Goal: Find contact information: Find contact information

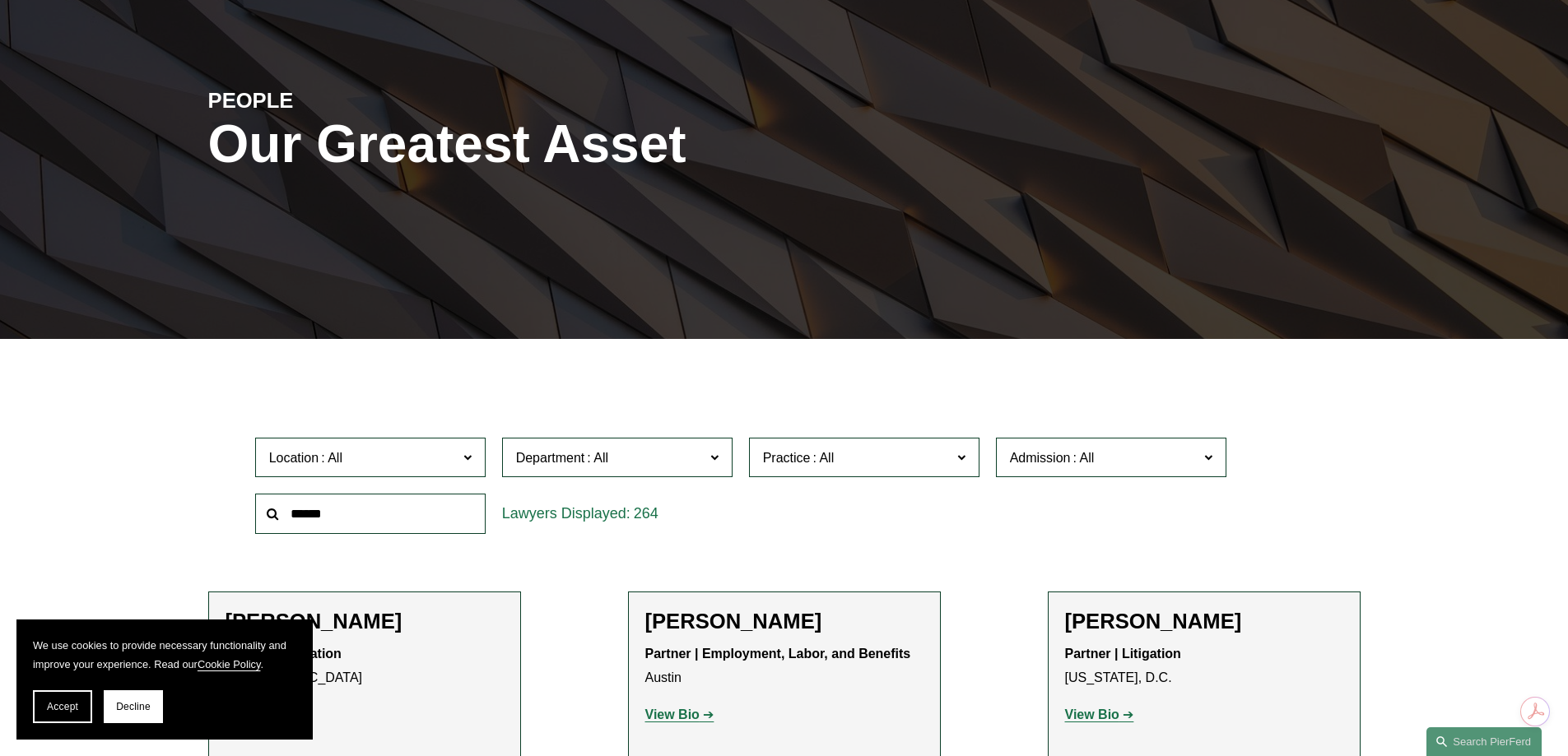
scroll to position [247, 0]
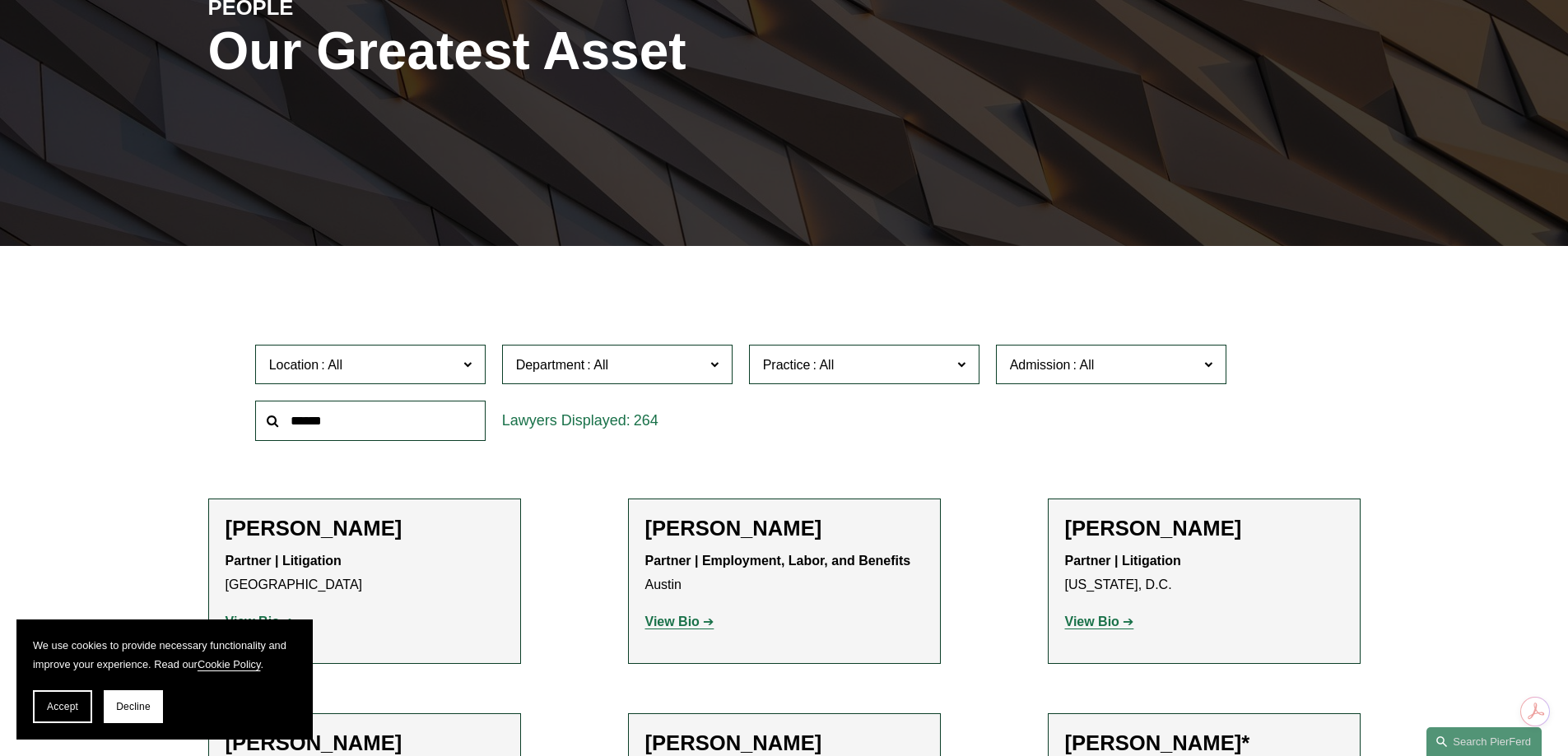
click at [373, 424] on input "text" at bounding box center [370, 420] width 230 height 40
type input "******"
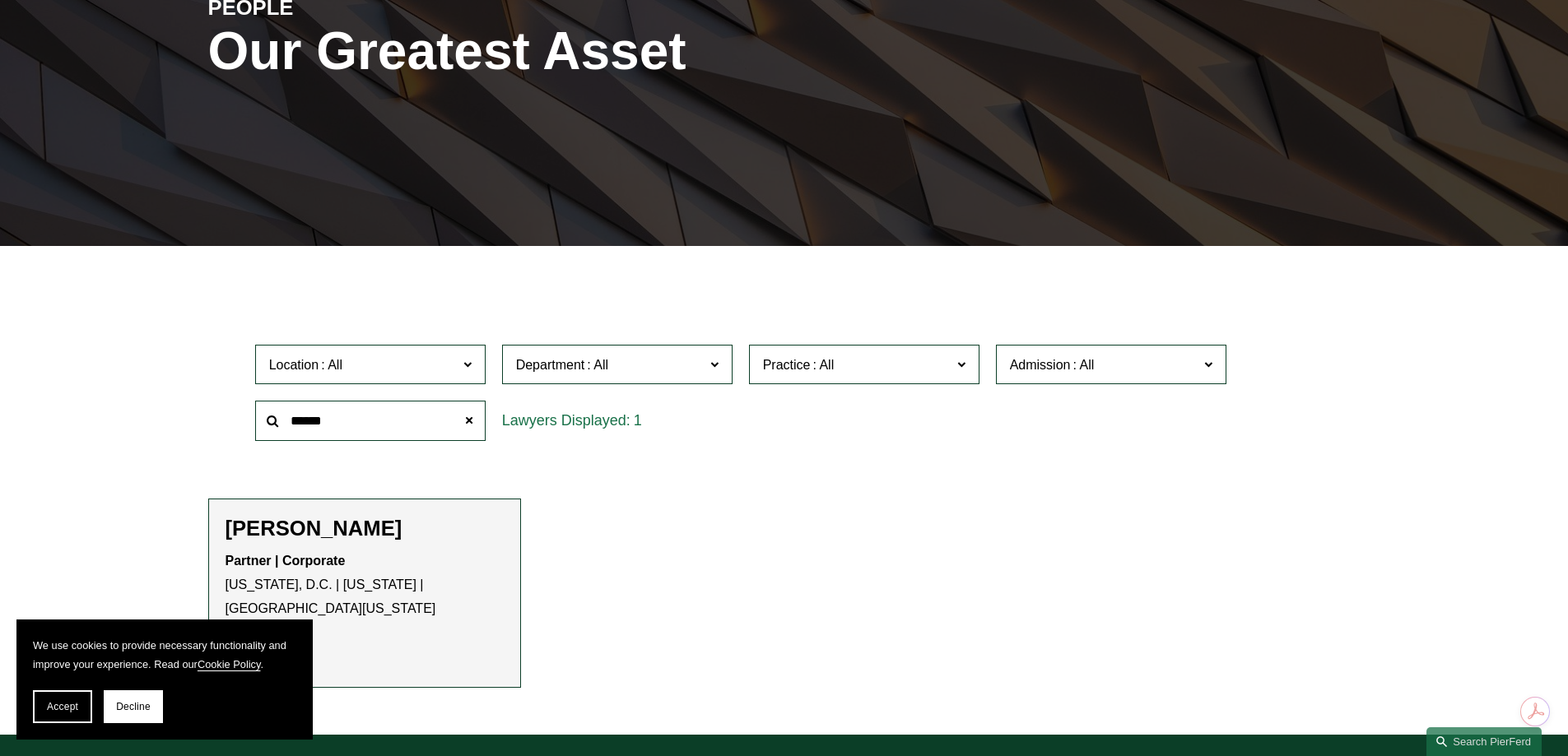
click at [414, 519] on h2 "[PERSON_NAME]" at bounding box center [365, 528] width 278 height 26
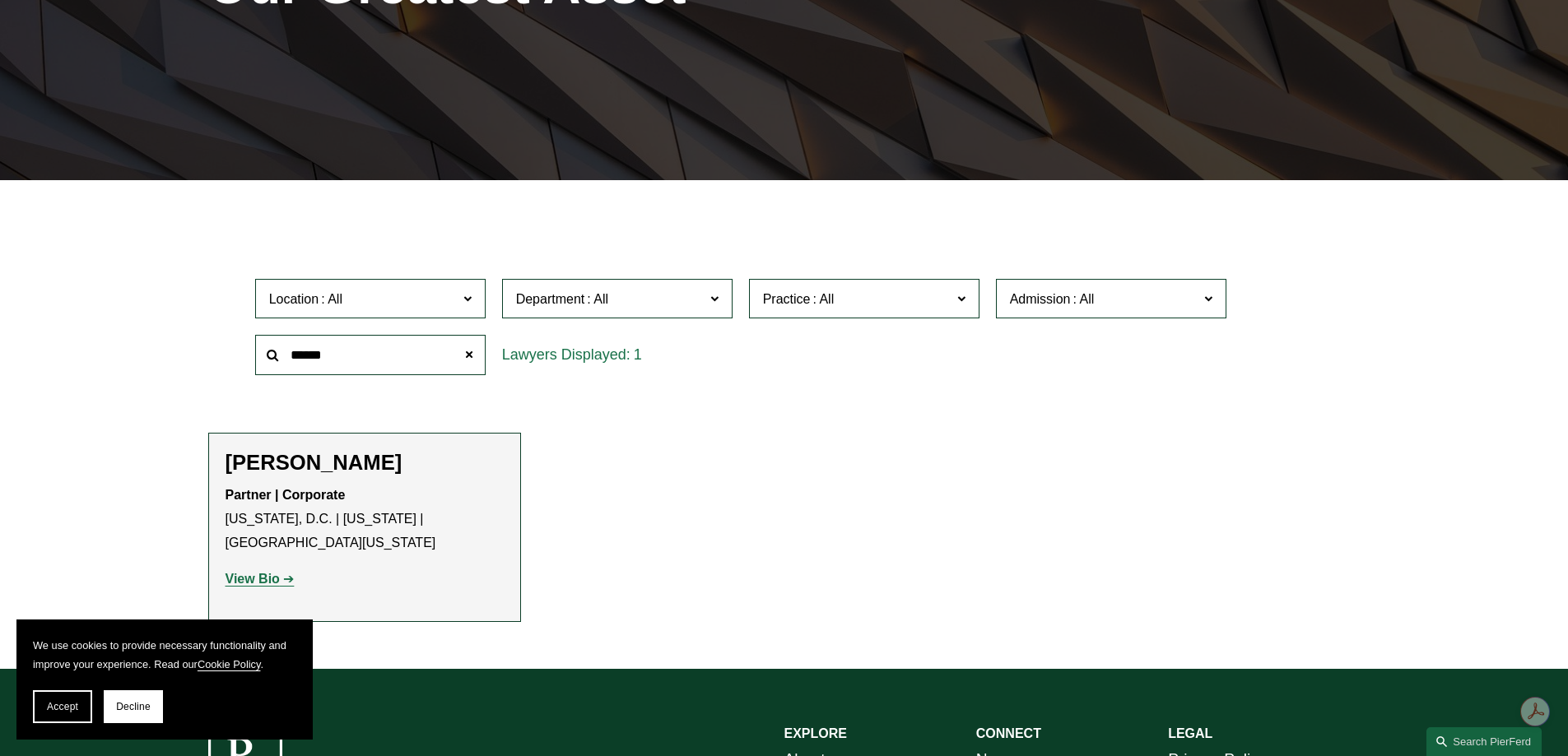
scroll to position [412, 0]
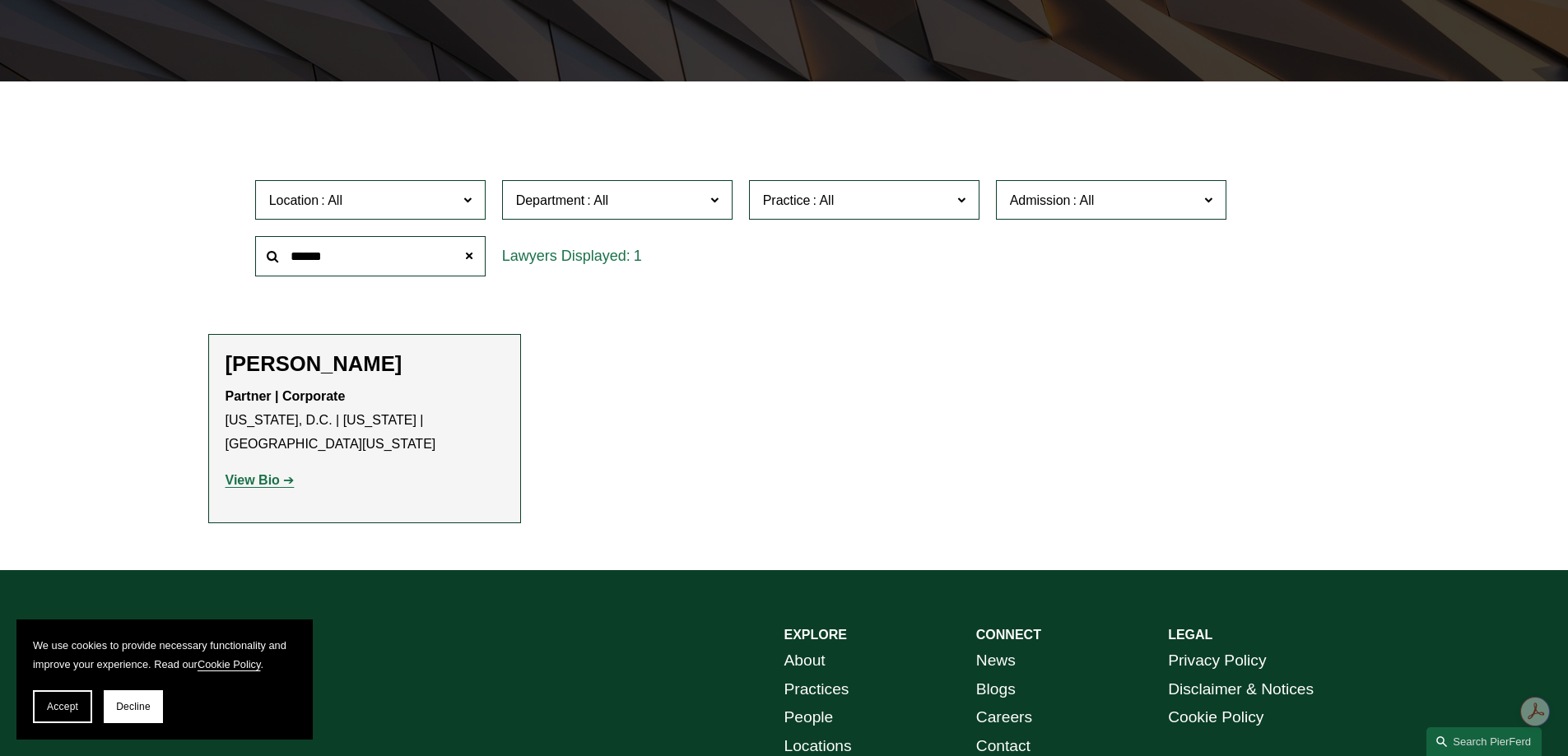
click at [267, 485] on strong "View Bio" at bounding box center [253, 480] width 55 height 14
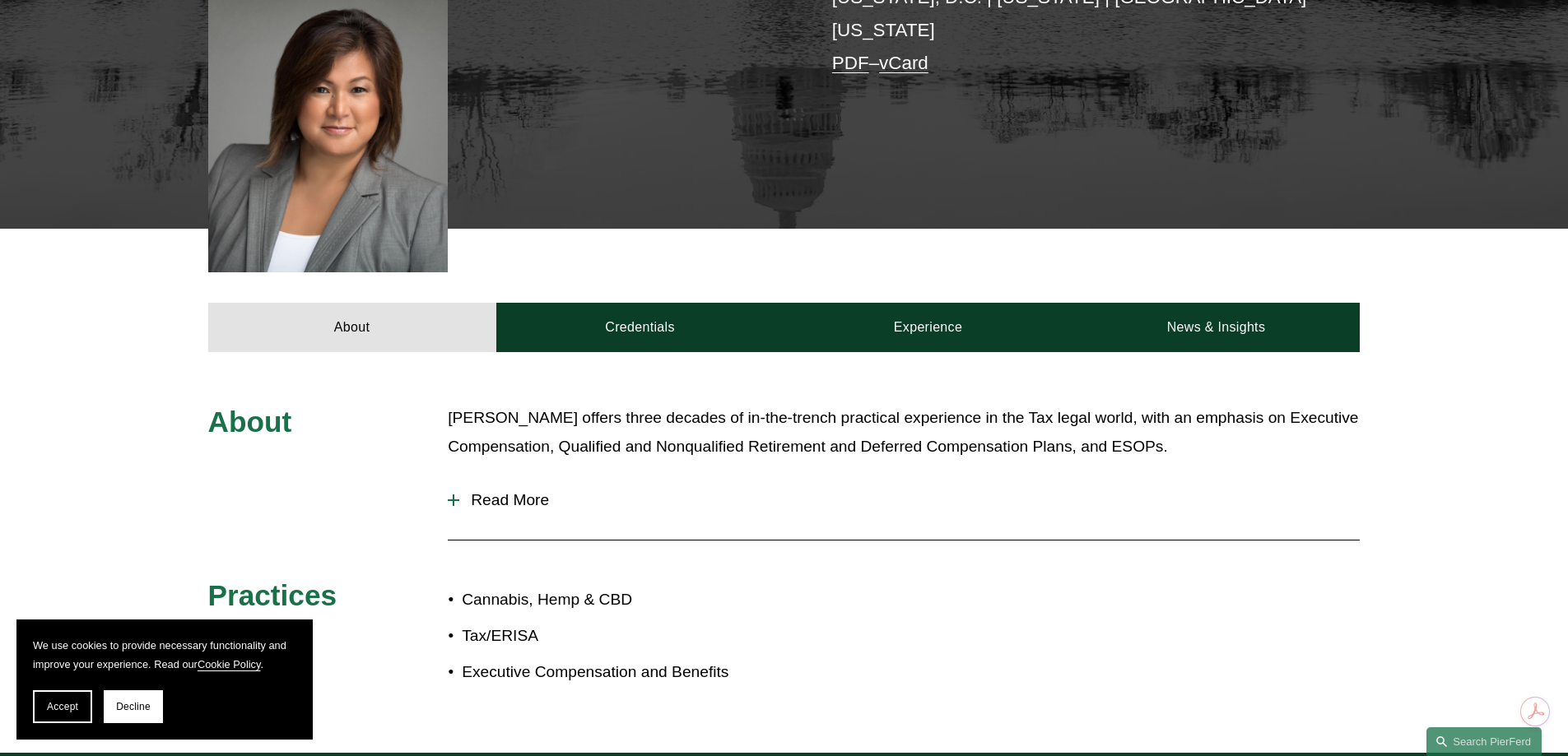
scroll to position [493, 0]
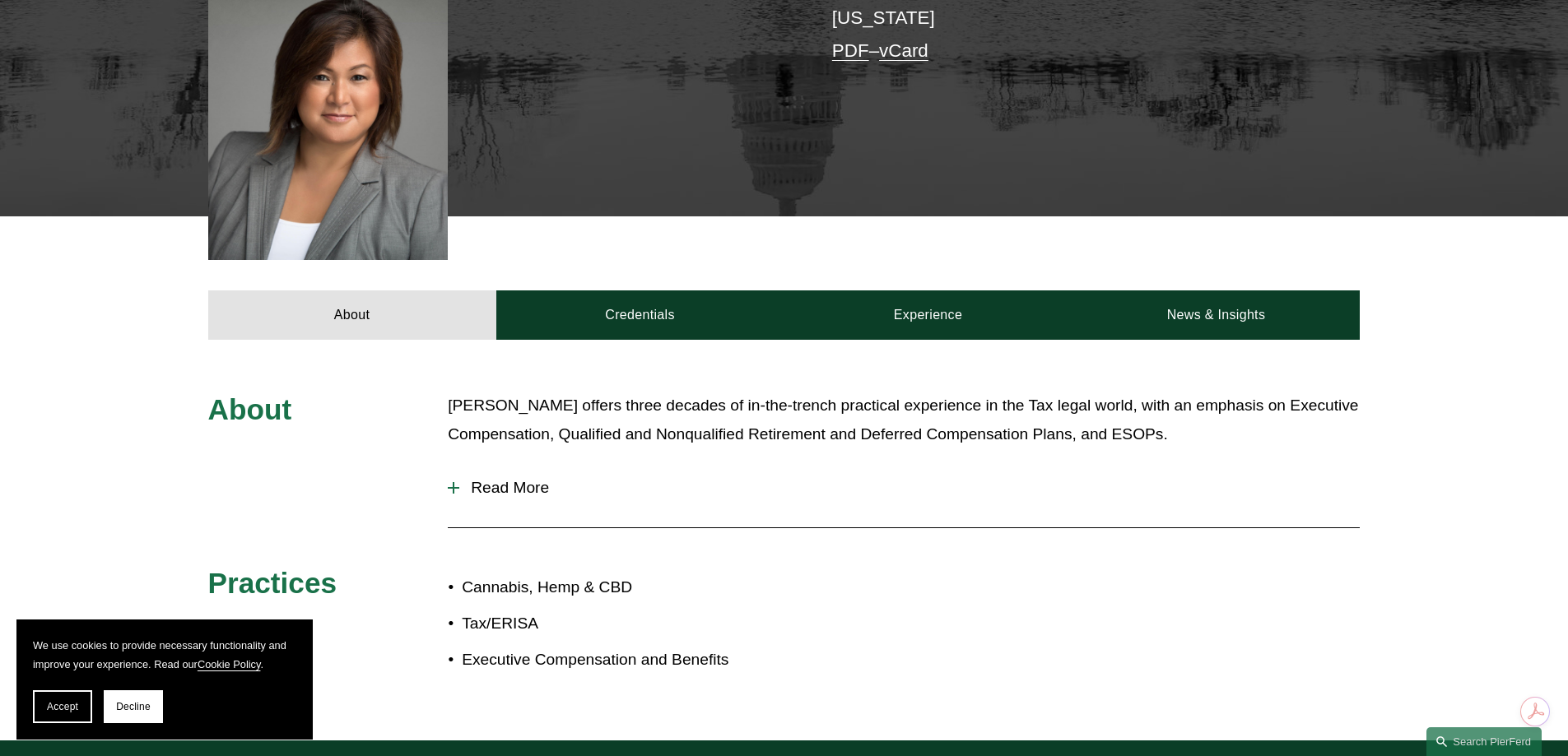
click at [457, 482] on div at bounding box center [454, 488] width 12 height 12
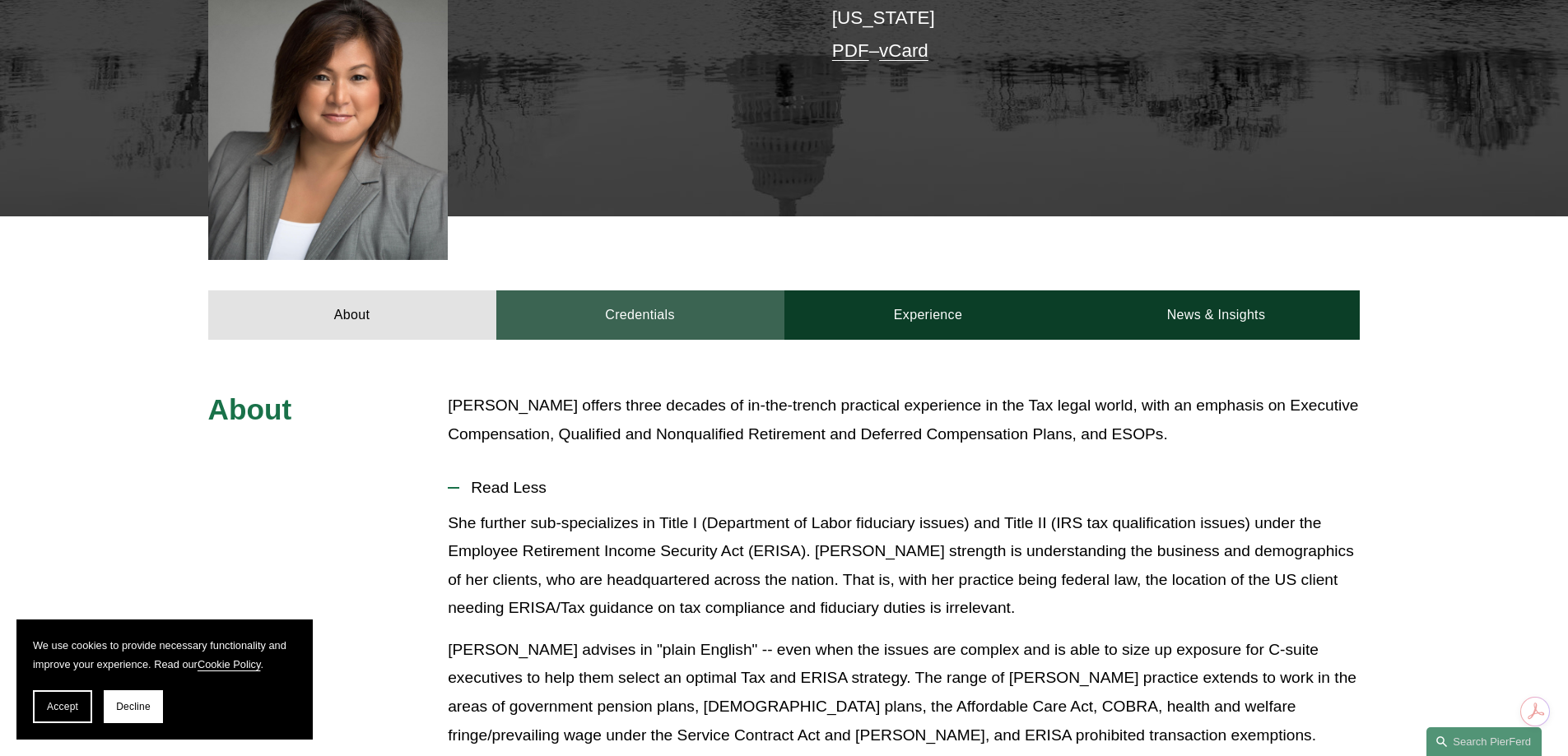
click at [651, 291] on link "Credentials" at bounding box center [640, 315] width 288 height 49
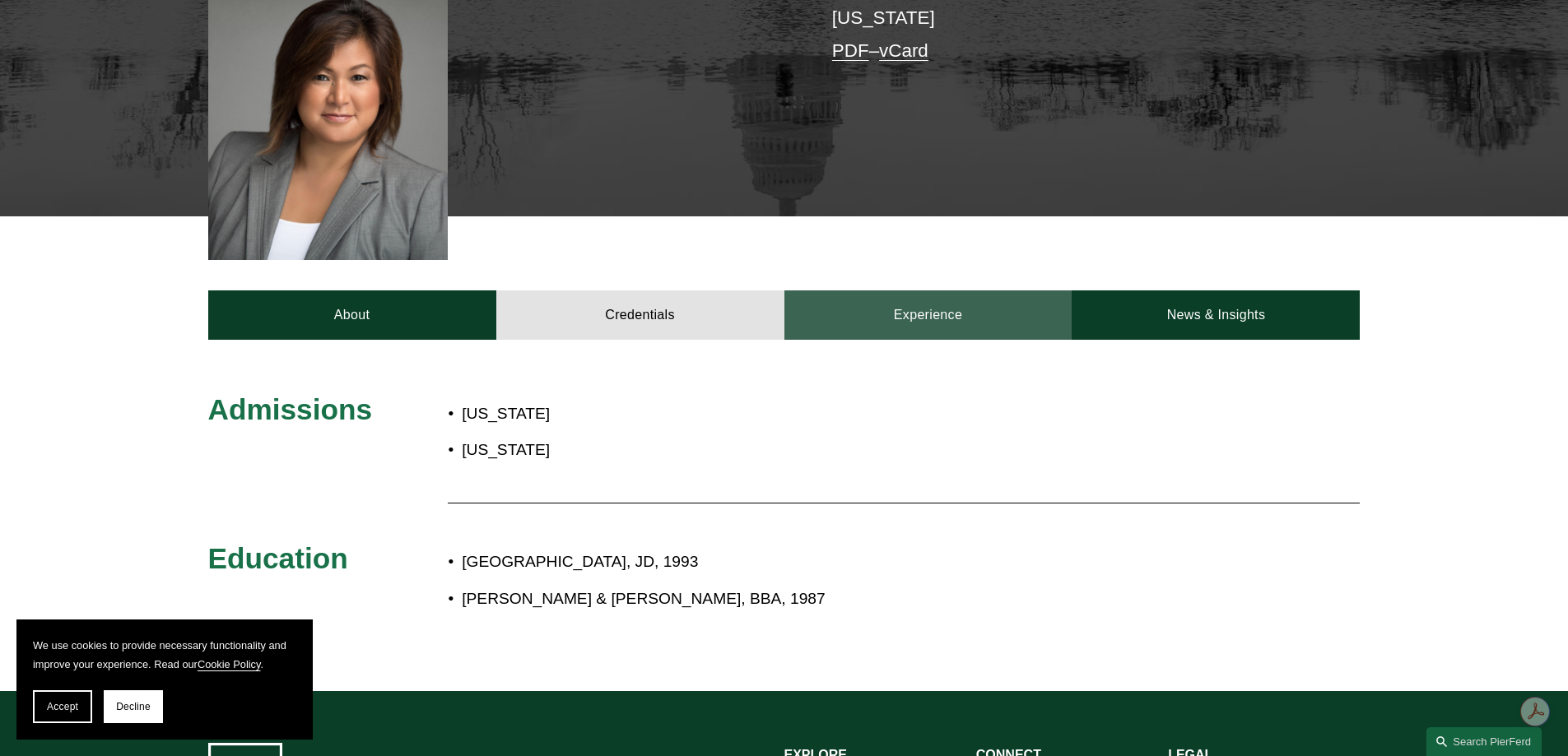
click at [914, 291] on link "Experience" at bounding box center [929, 315] width 288 height 49
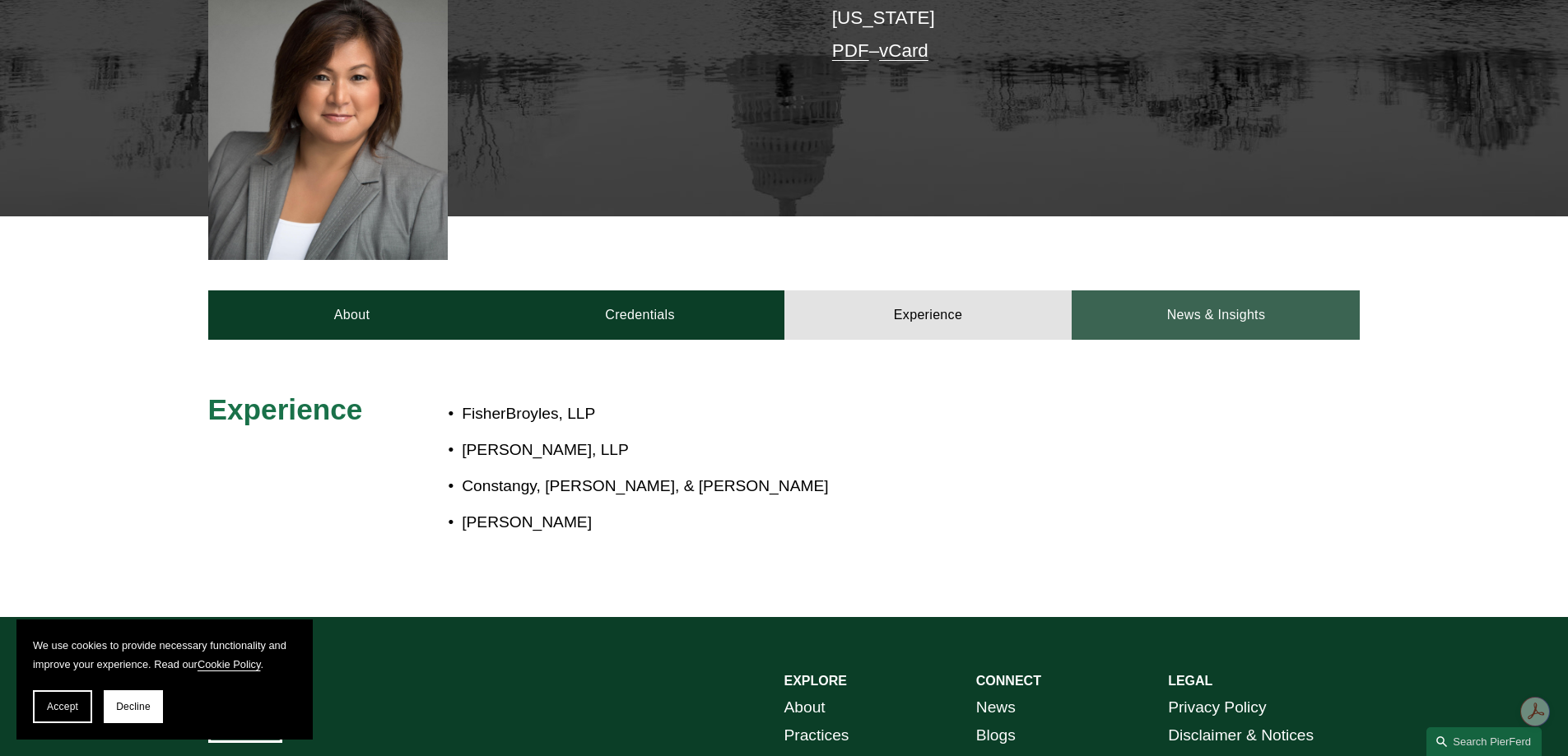
click at [1176, 291] on link "News & Insights" at bounding box center [1216, 315] width 288 height 49
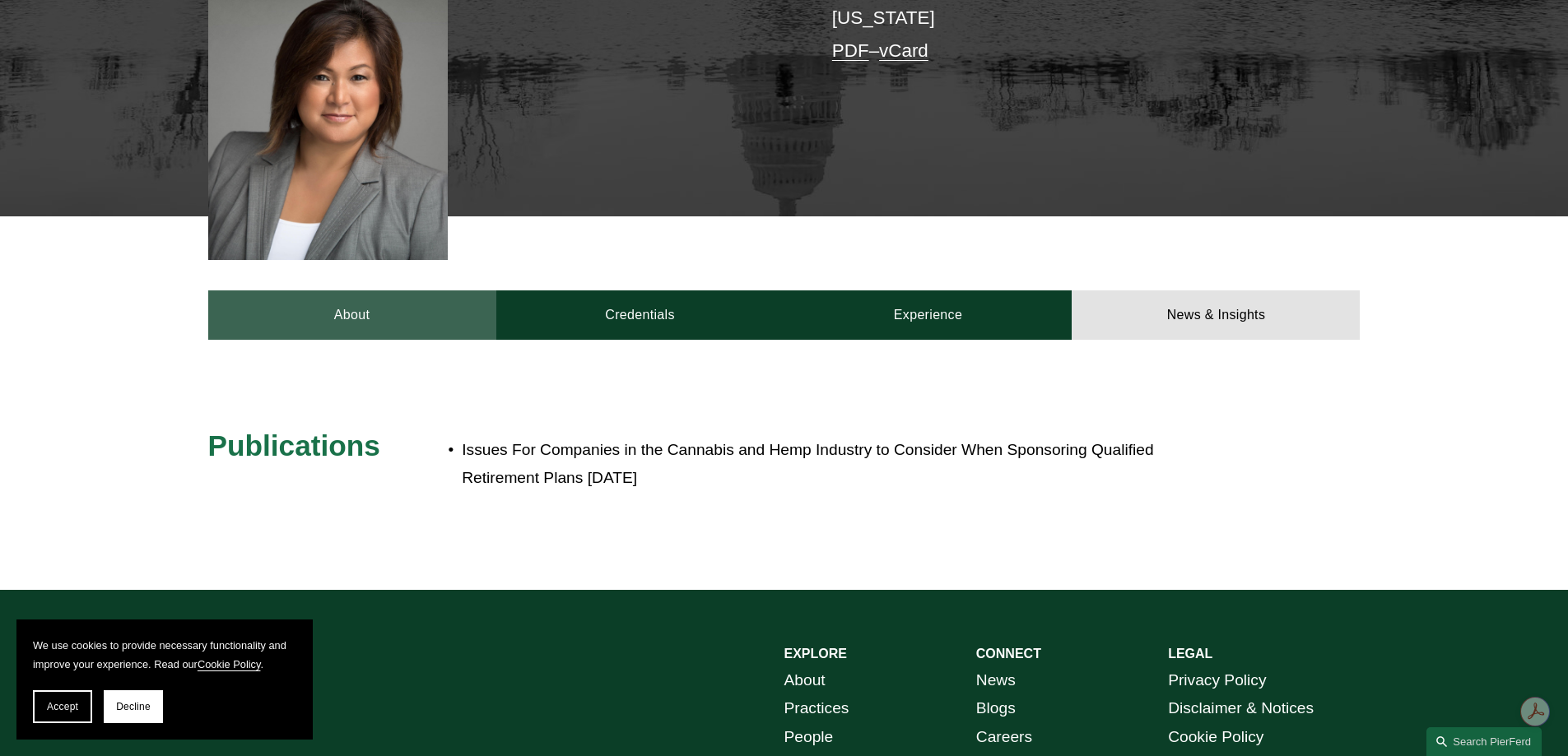
click at [460, 291] on link "About" at bounding box center [352, 315] width 288 height 49
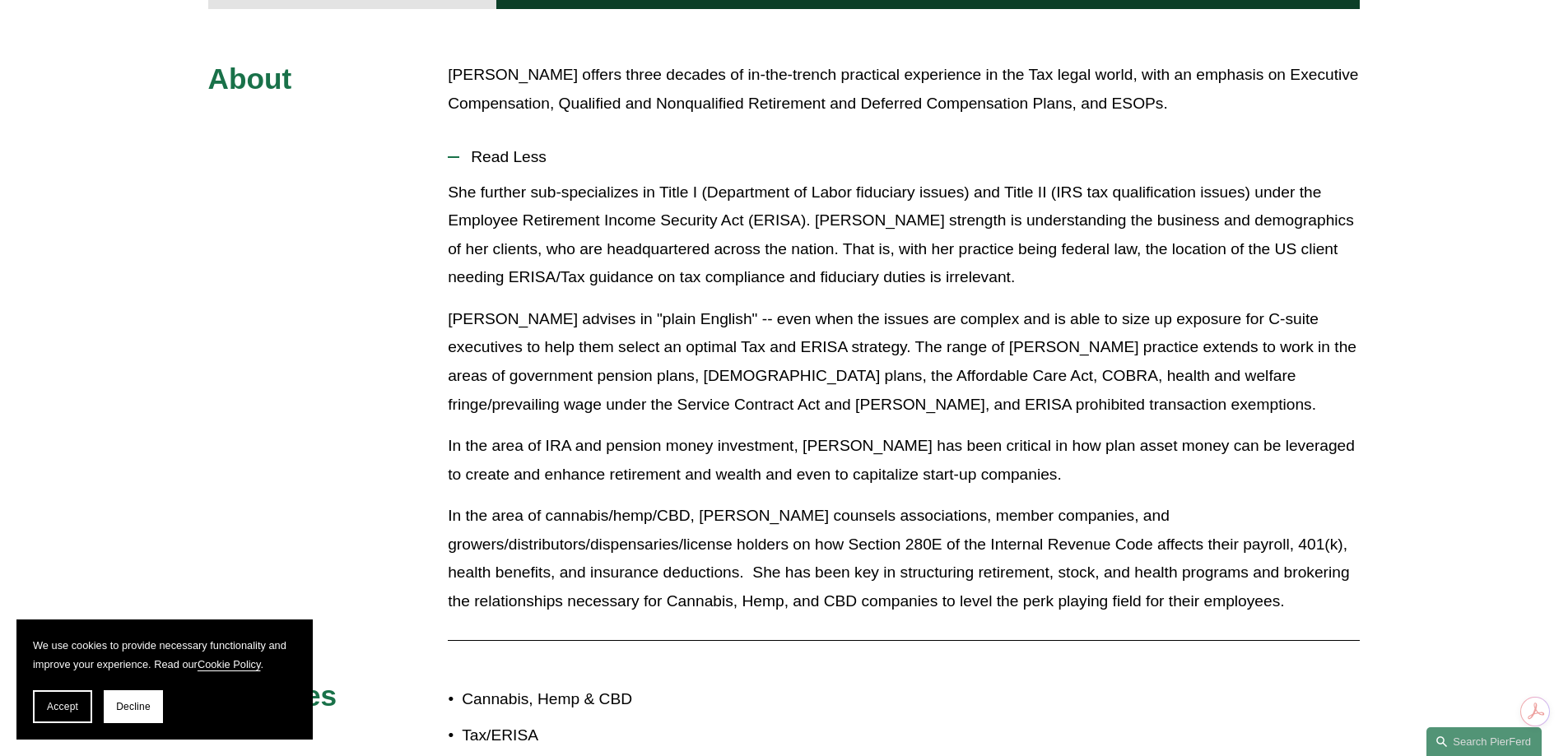
scroll to position [822, 0]
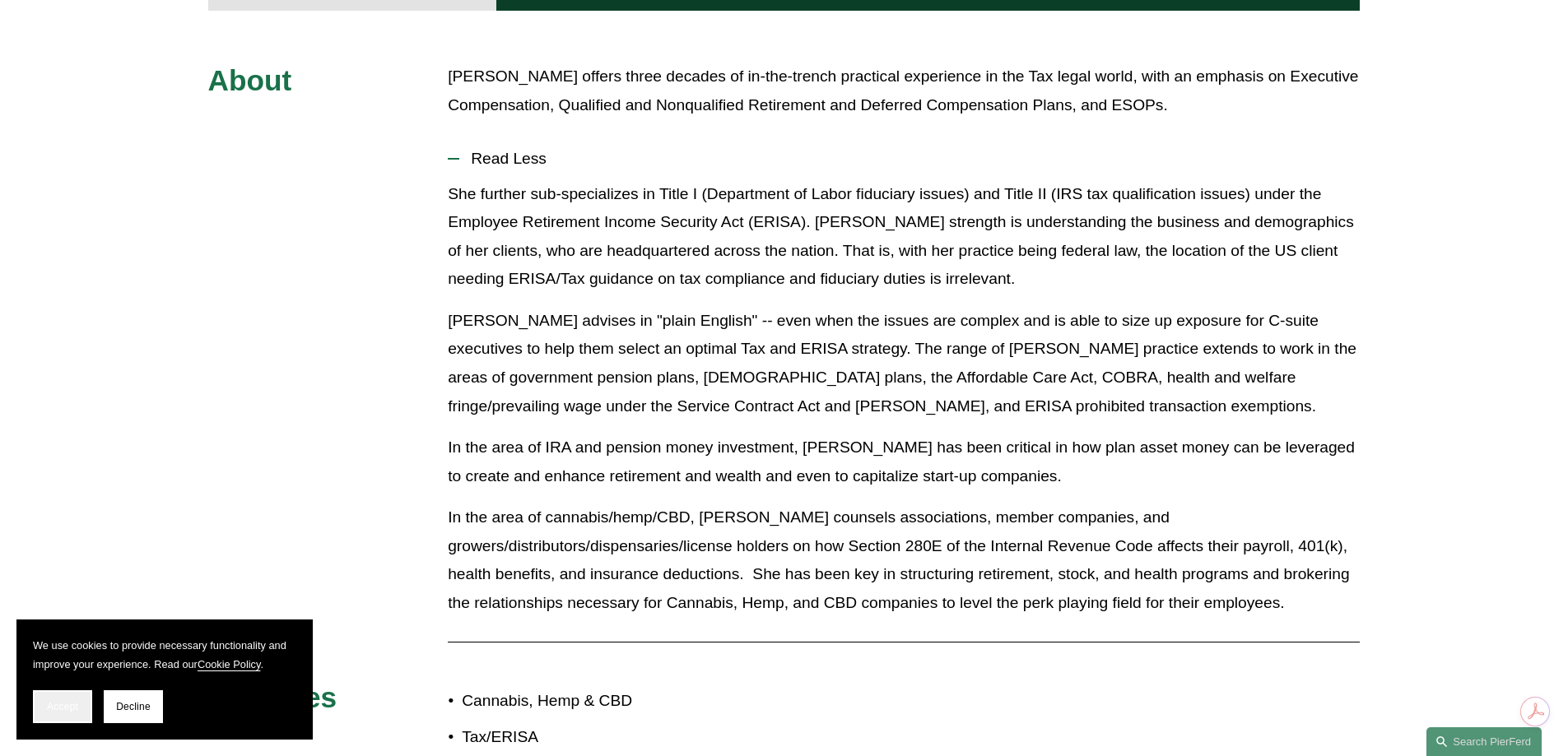
click at [78, 713] on button "Accept" at bounding box center [63, 707] width 60 height 33
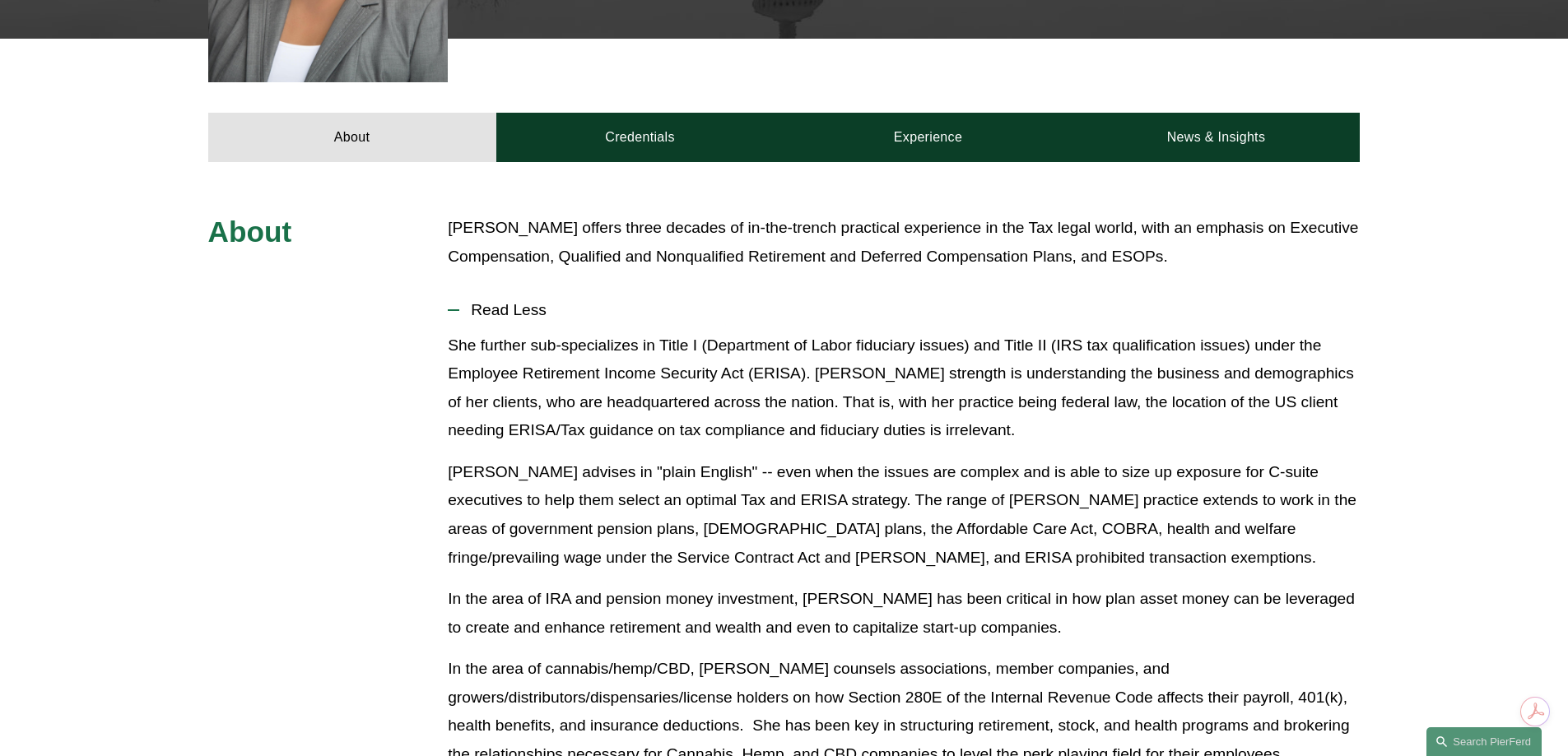
scroll to position [329, 0]
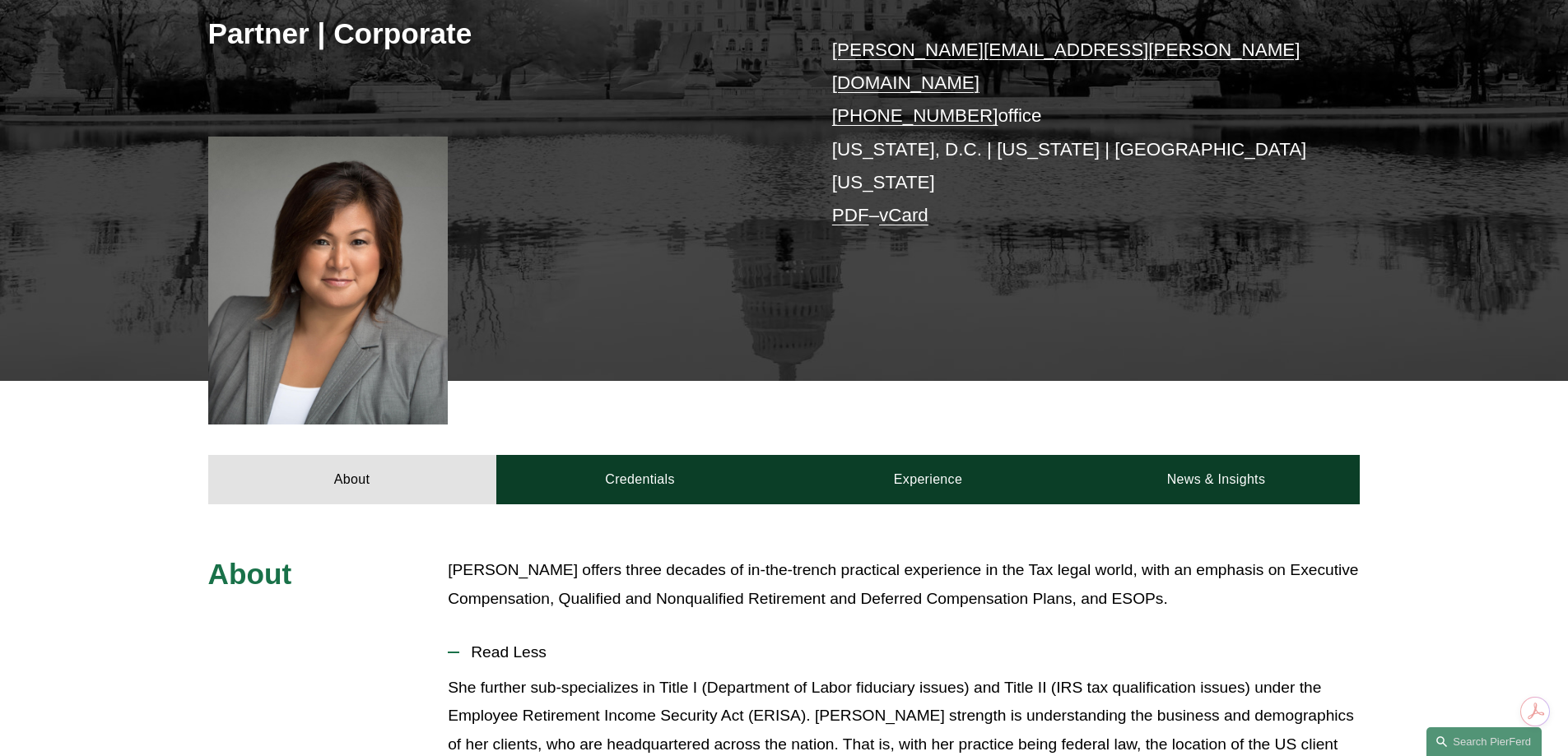
click at [909, 205] on link "vCard" at bounding box center [904, 215] width 49 height 20
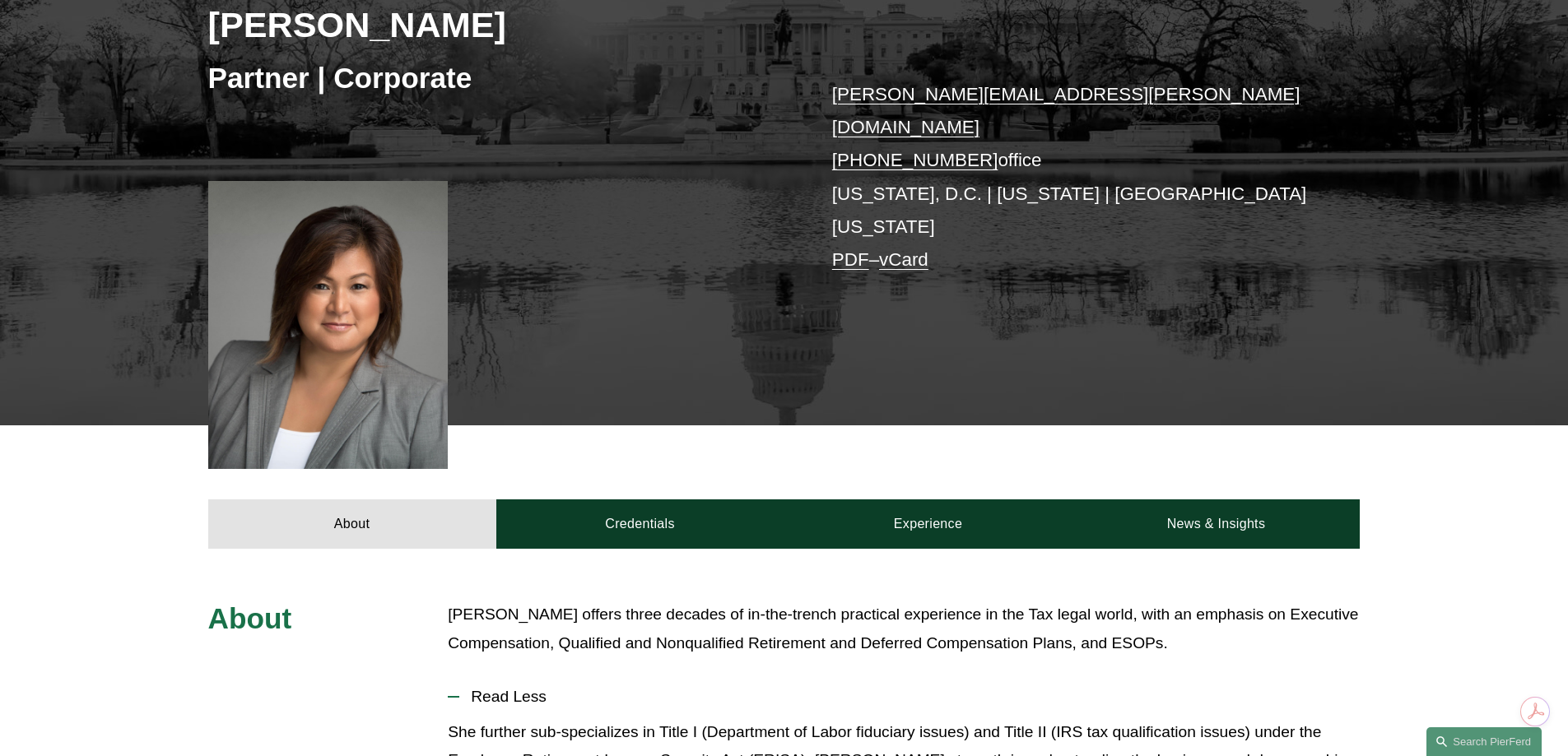
scroll to position [493, 0]
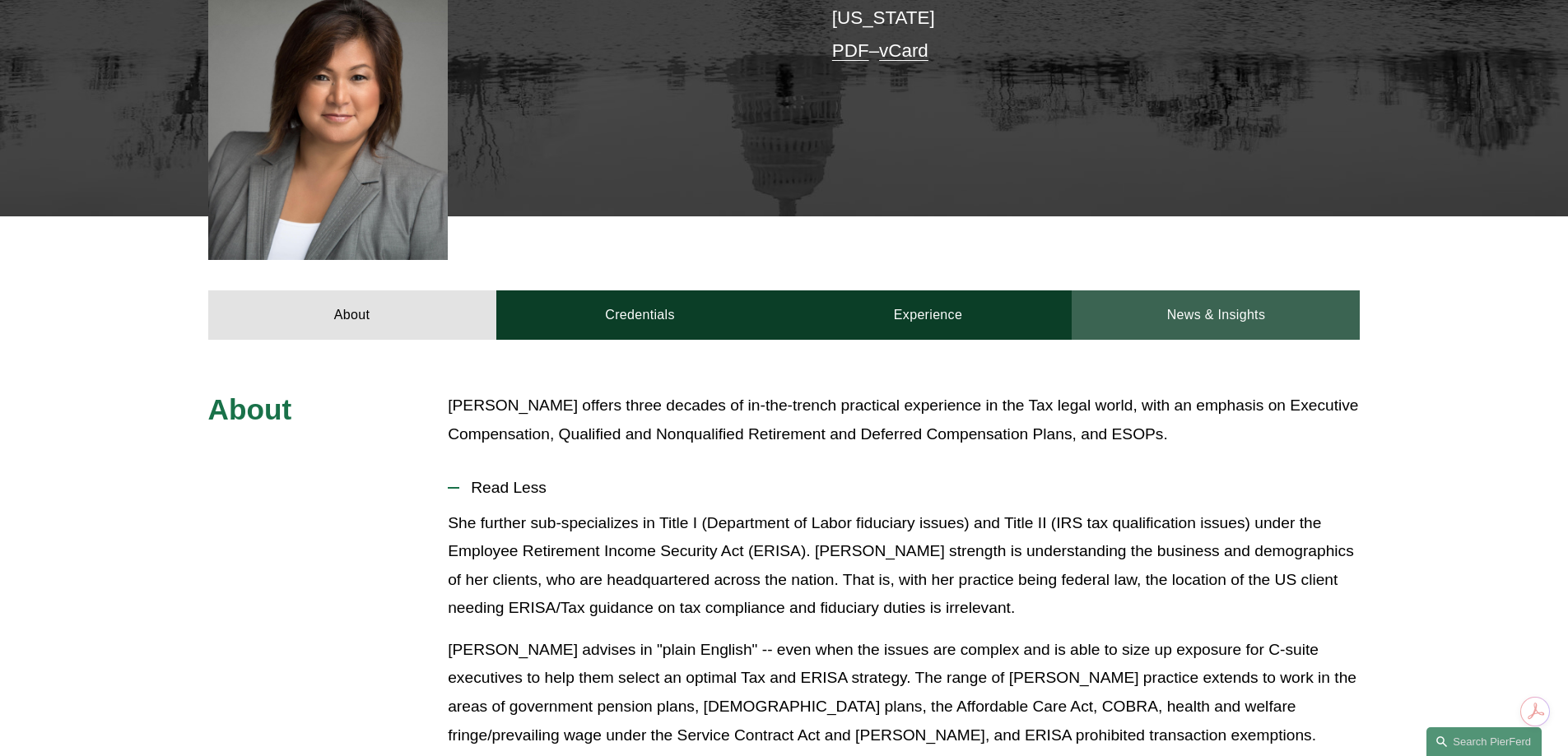
click at [1167, 291] on link "News & Insights" at bounding box center [1216, 315] width 288 height 49
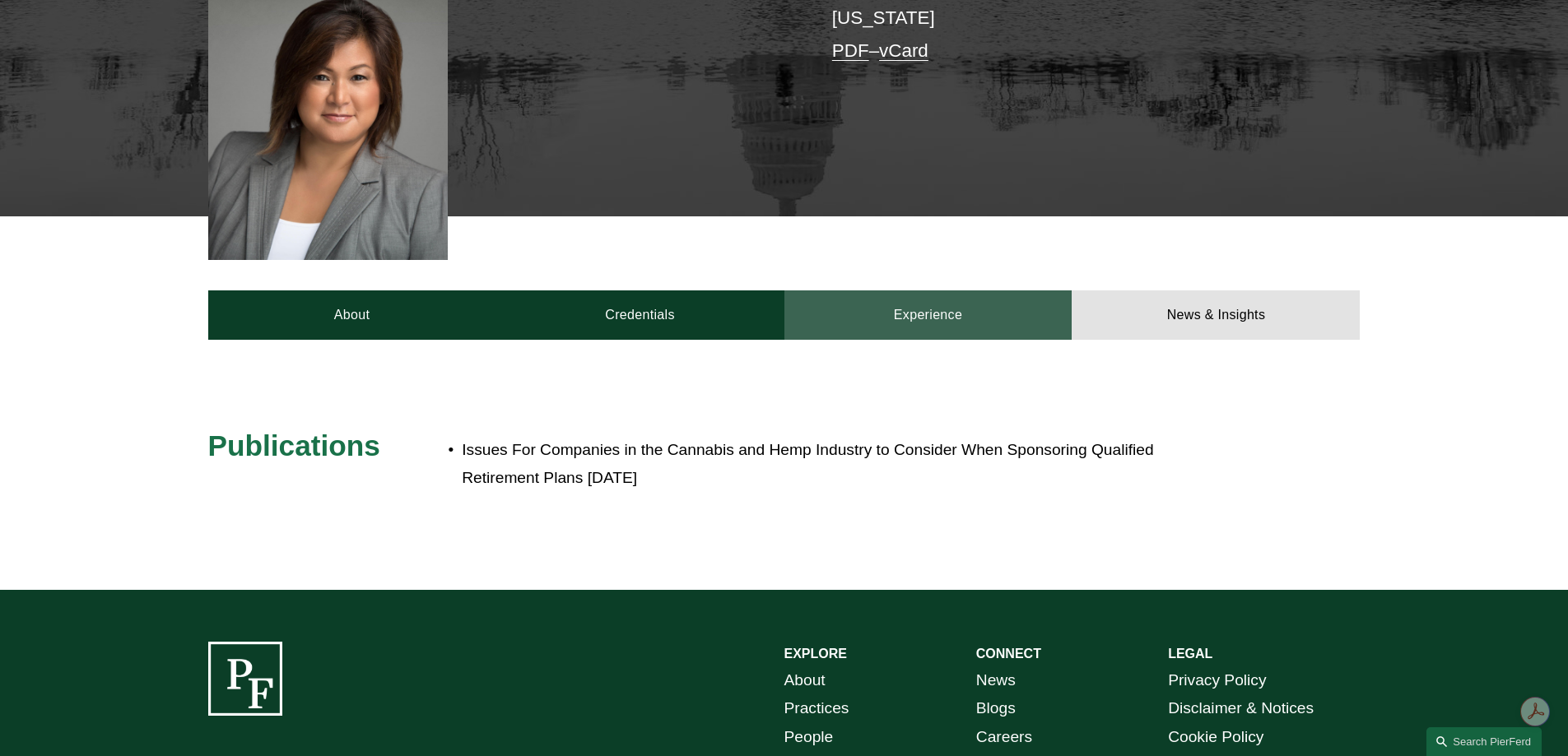
click at [994, 291] on link "Experience" at bounding box center [929, 315] width 288 height 49
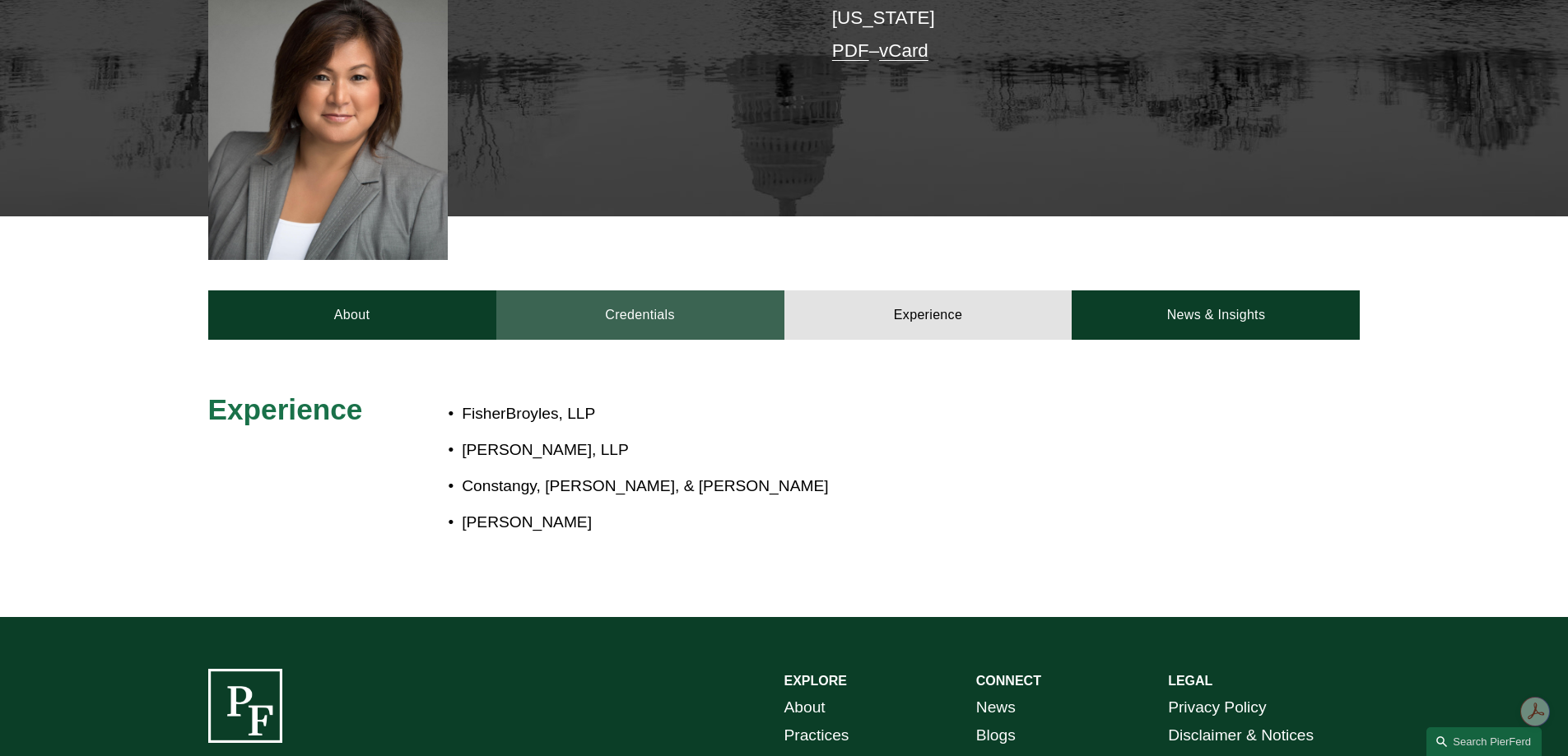
click at [718, 291] on link "Credentials" at bounding box center [640, 315] width 288 height 49
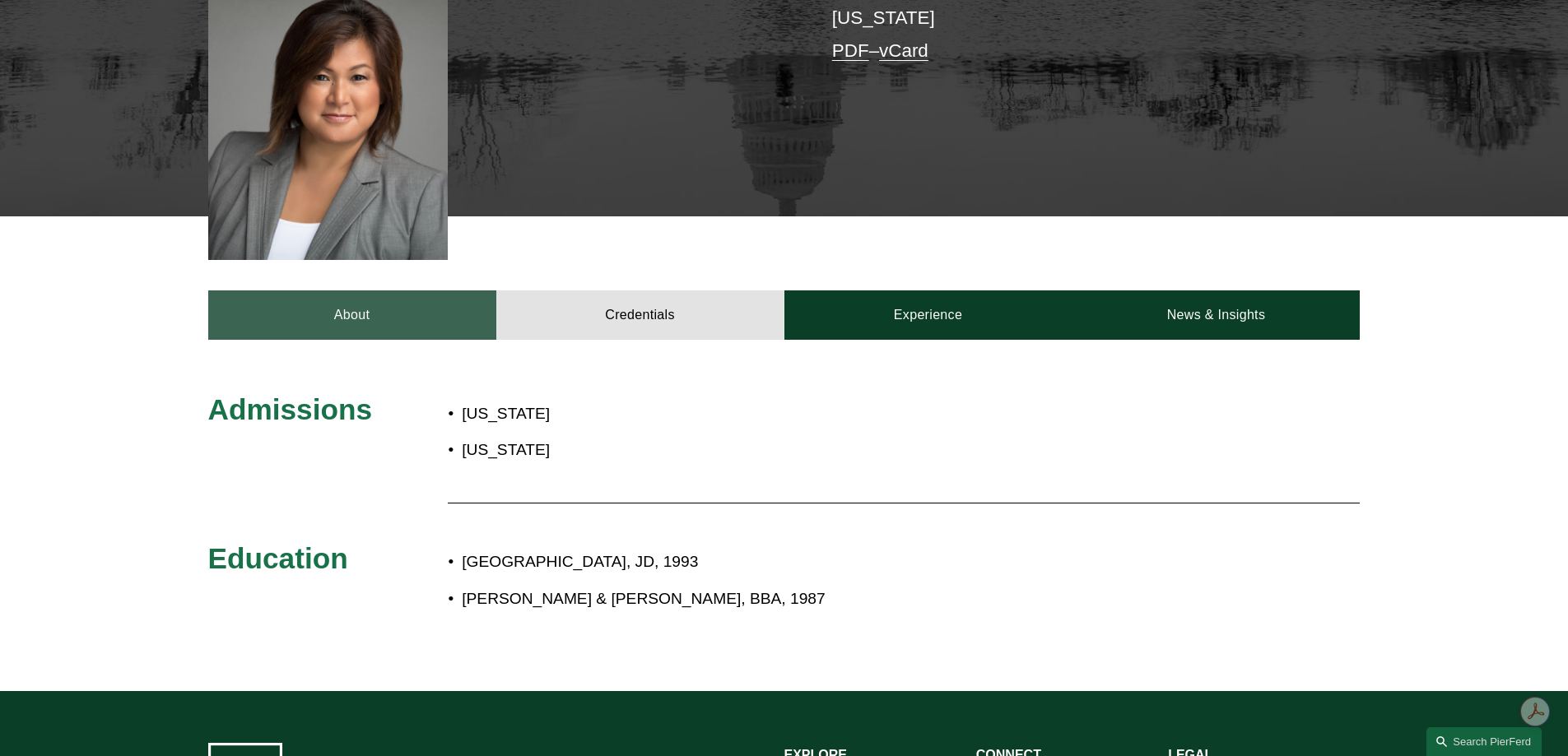
click at [423, 291] on link "About" at bounding box center [352, 315] width 288 height 49
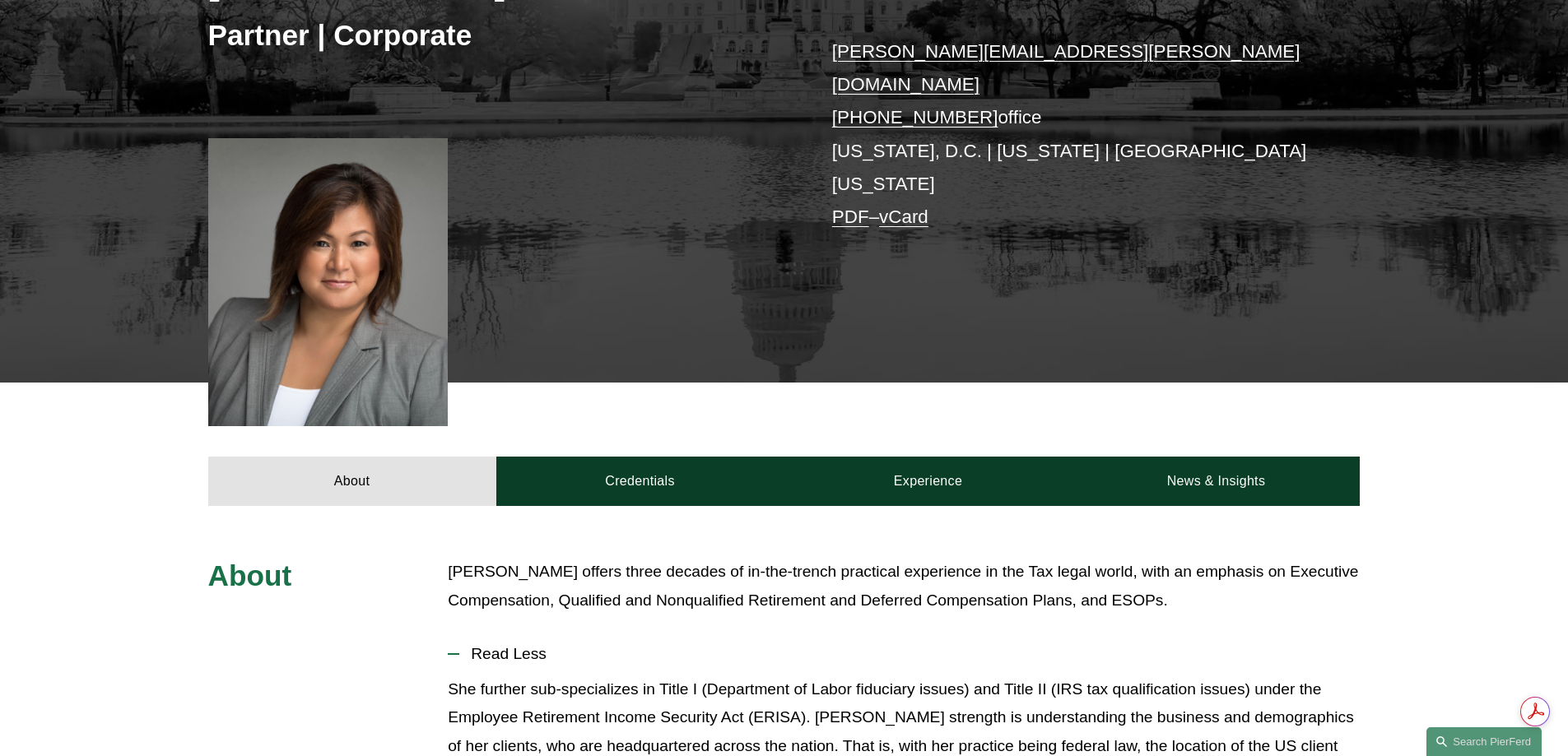
scroll to position [329, 0]
